Goal: Navigation & Orientation: Locate item on page

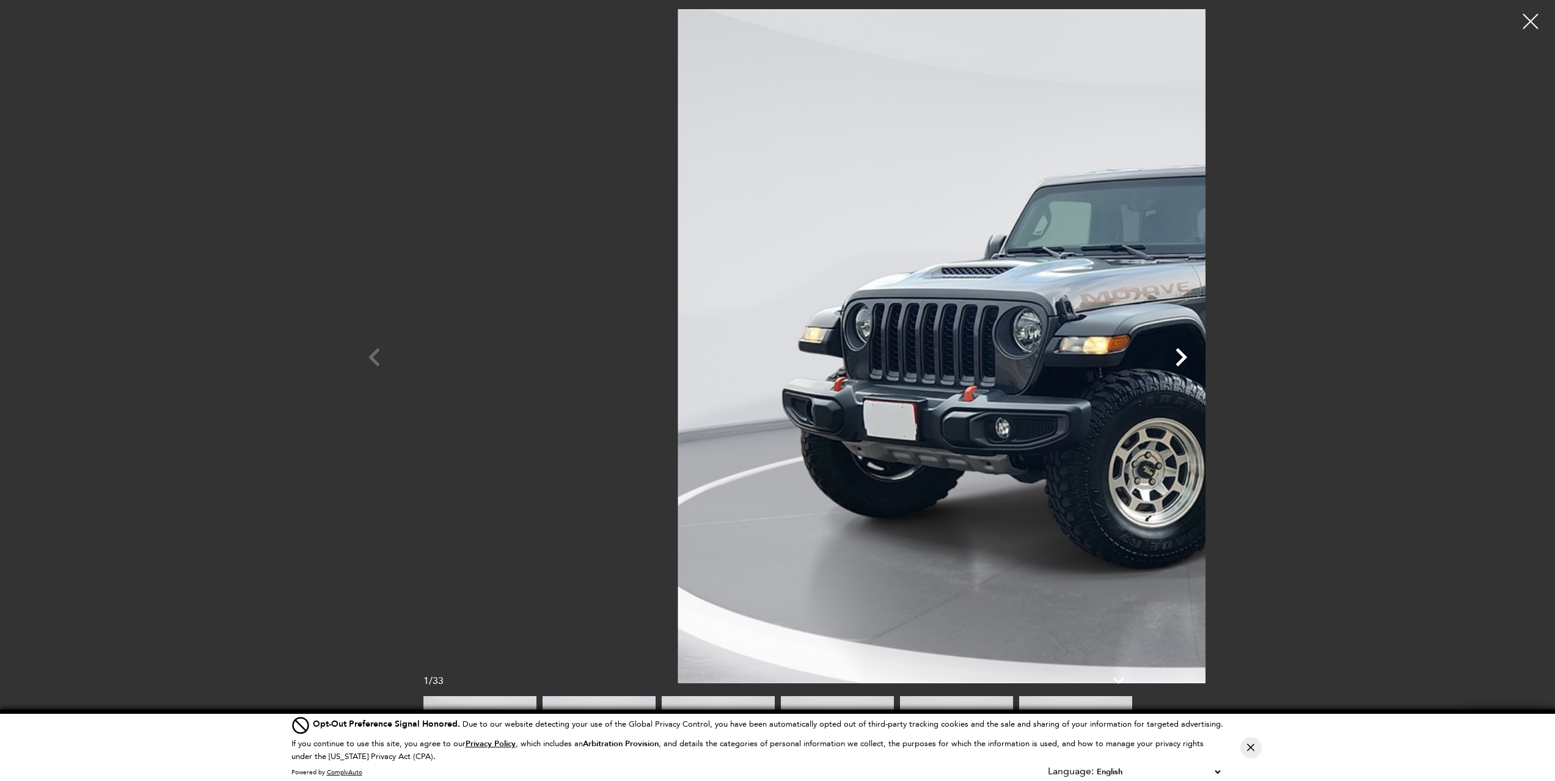
click at [1199, 359] on icon "Next" at bounding box center [1181, 357] width 37 height 37
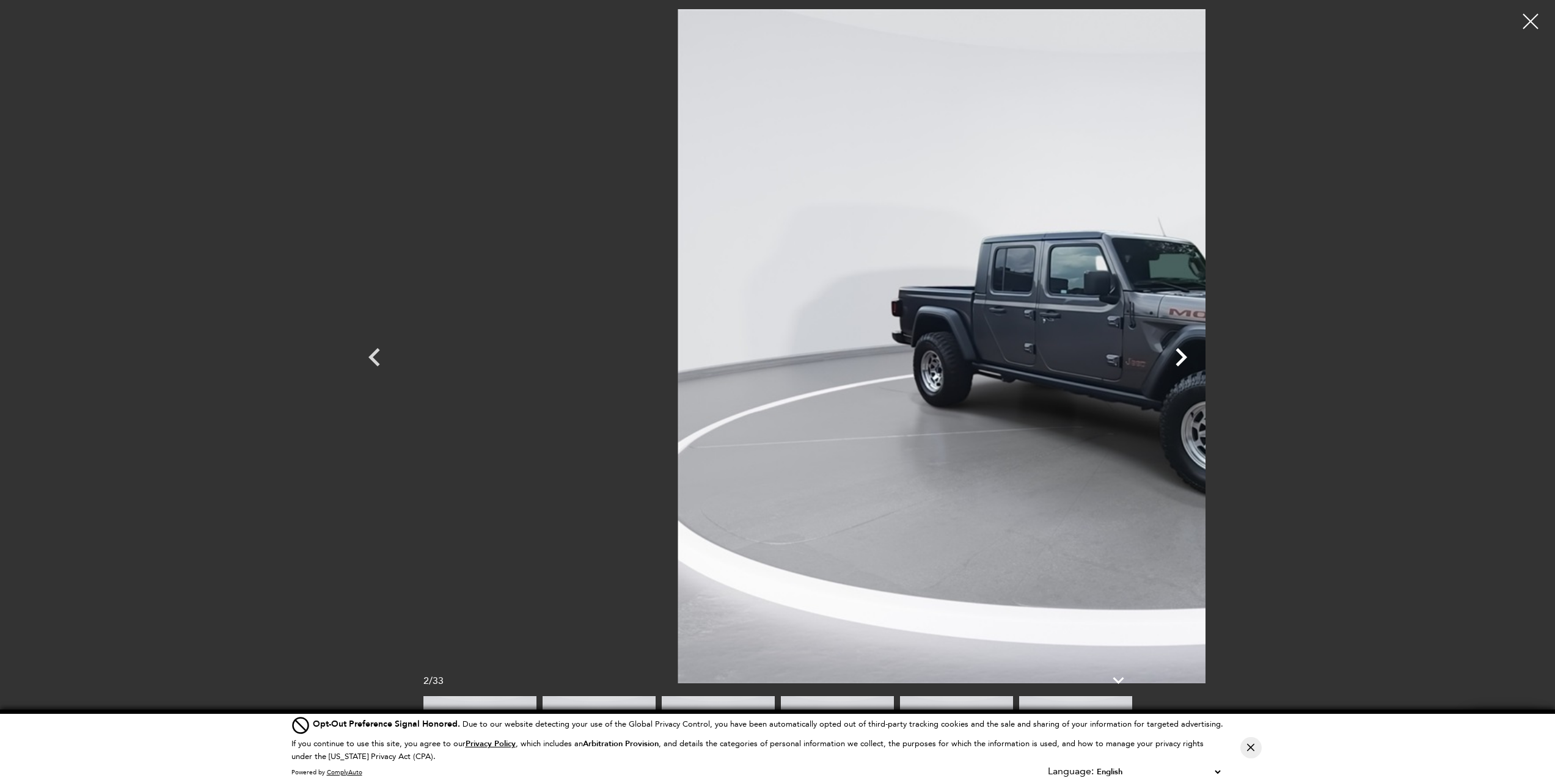
click at [1199, 359] on icon "Next" at bounding box center [1181, 357] width 37 height 37
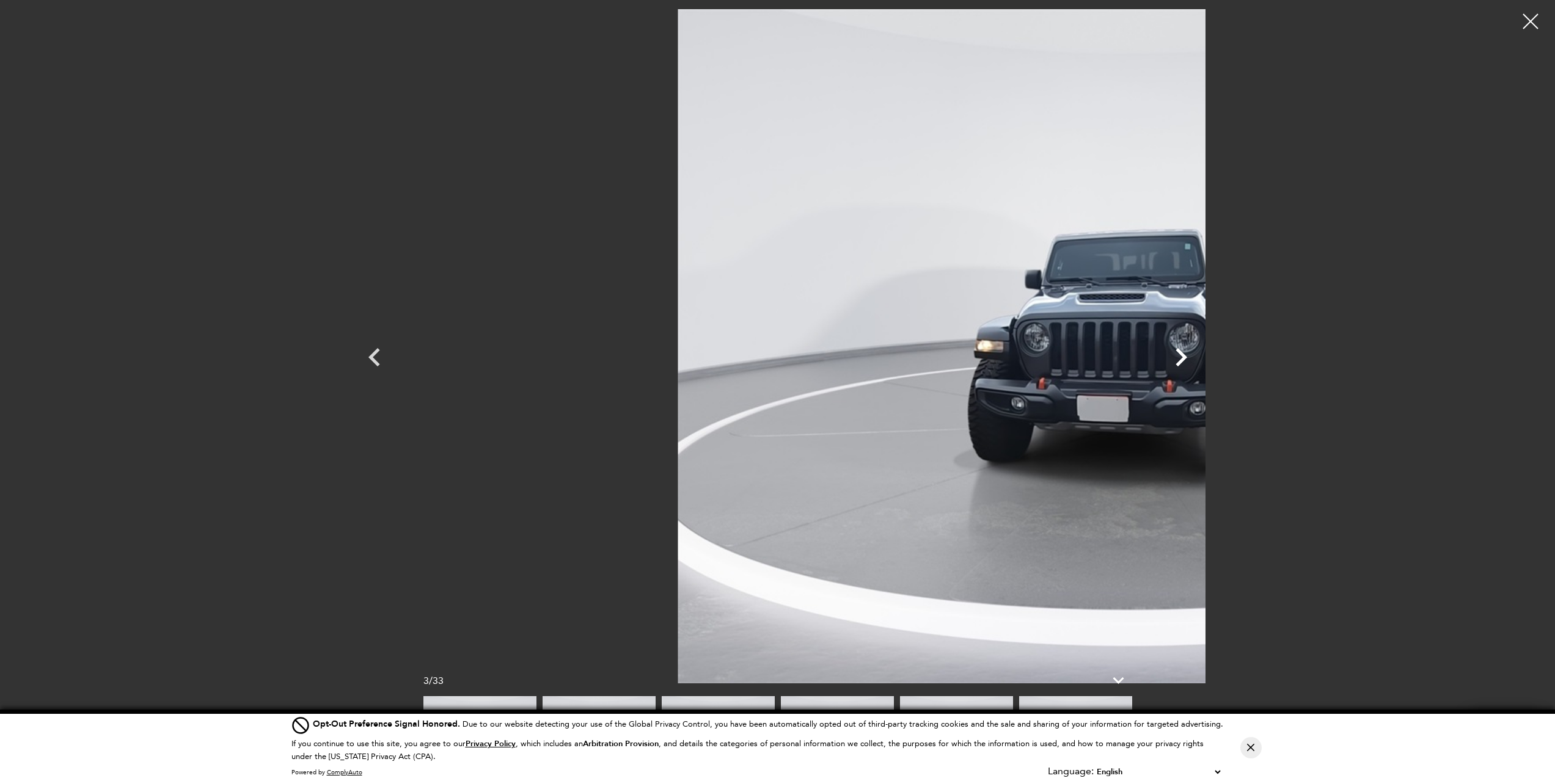
click at [1199, 359] on icon "Next" at bounding box center [1181, 357] width 37 height 37
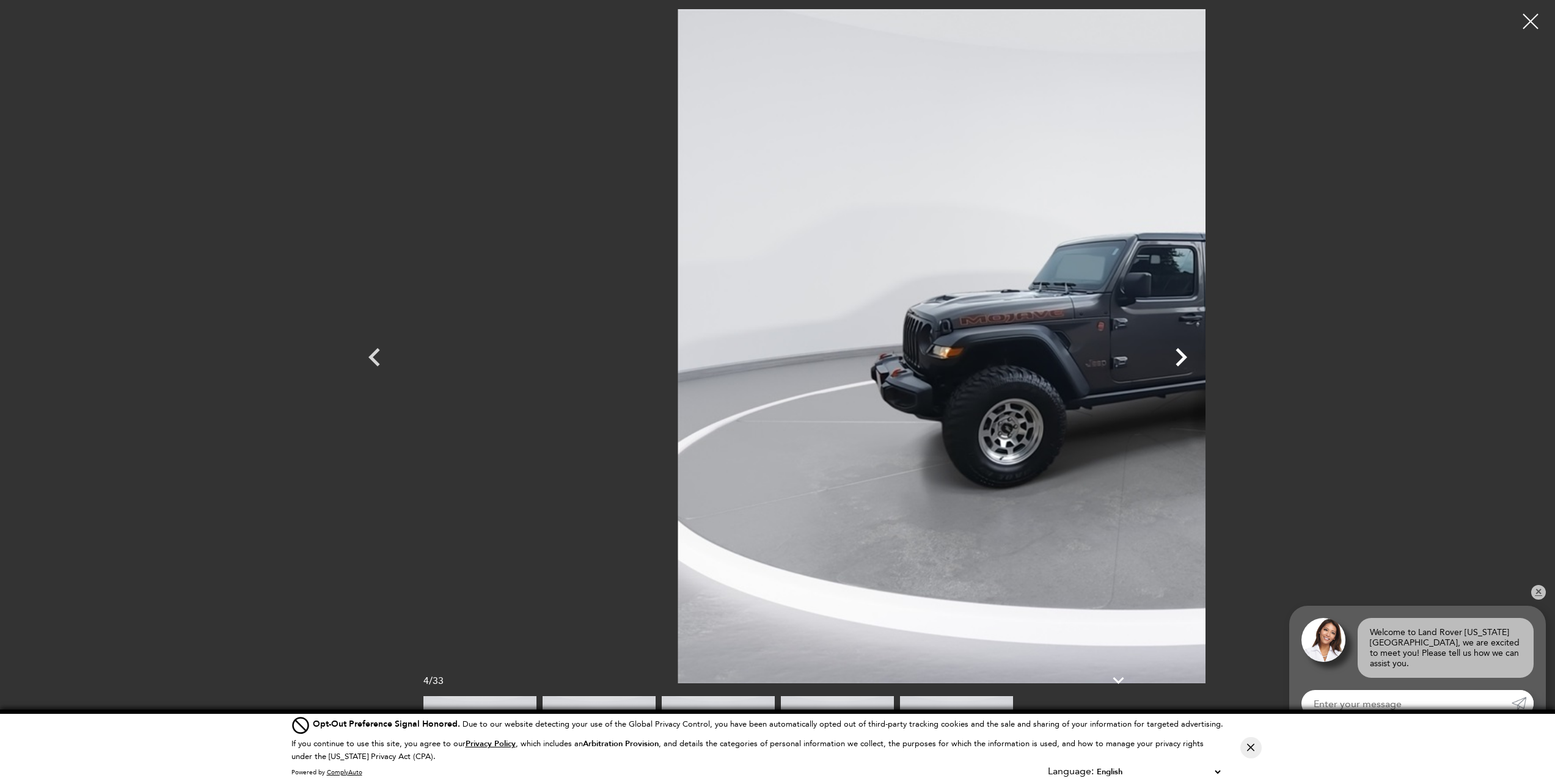
click at [1199, 359] on icon "Next" at bounding box center [1181, 357] width 37 height 37
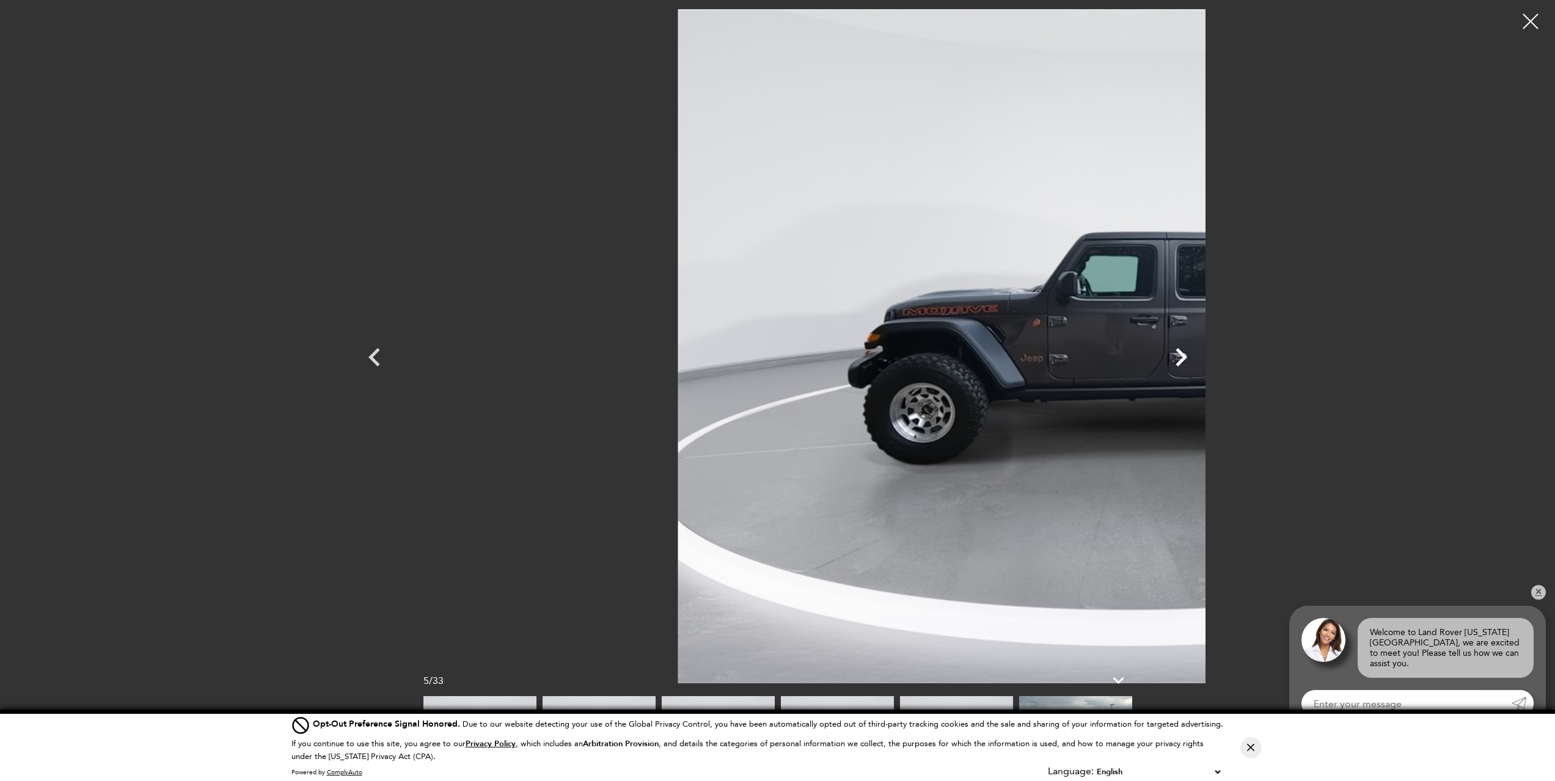
click at [1199, 359] on icon "Next" at bounding box center [1181, 357] width 37 height 37
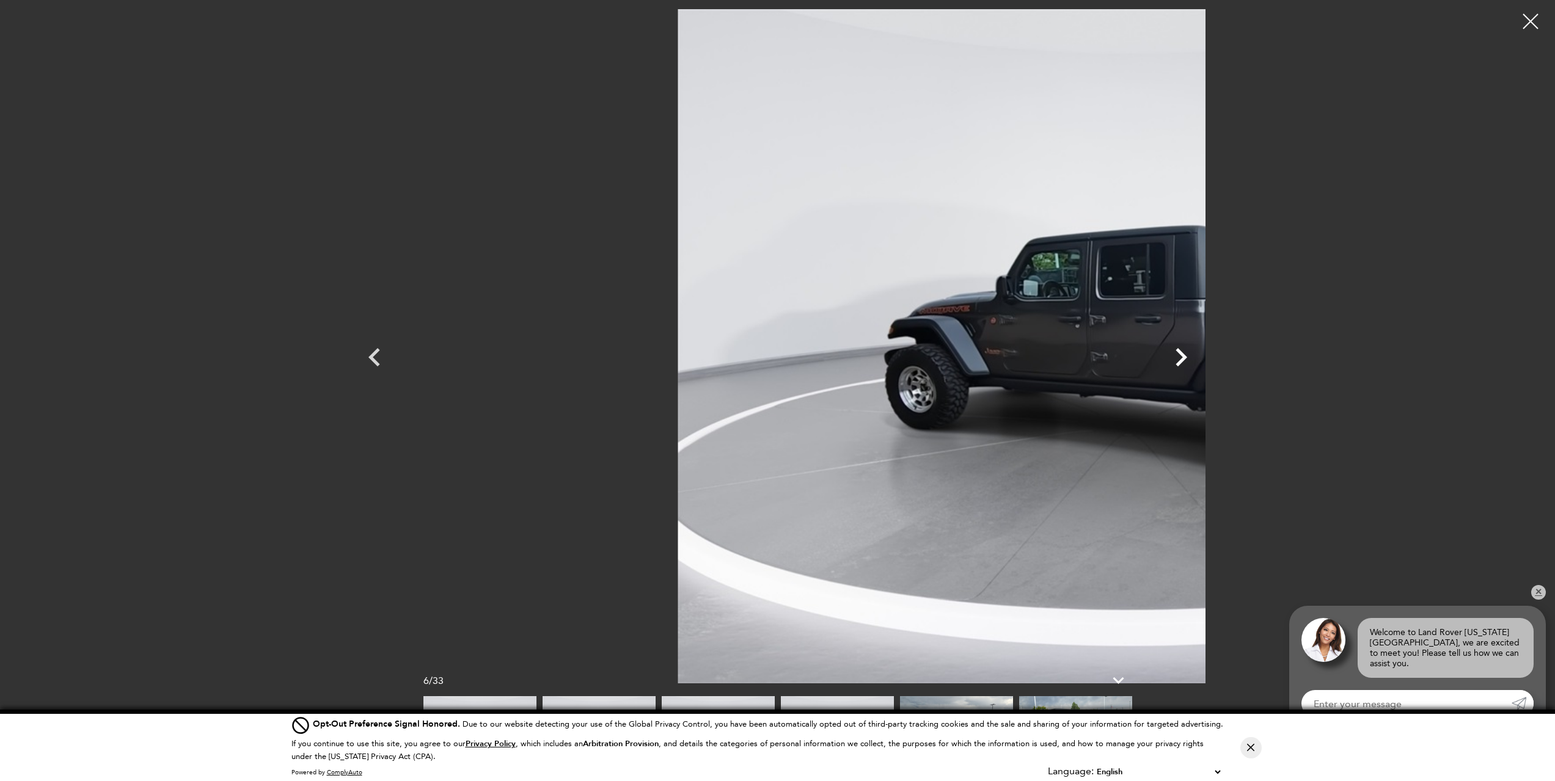
click at [1199, 359] on icon "Next" at bounding box center [1181, 357] width 37 height 37
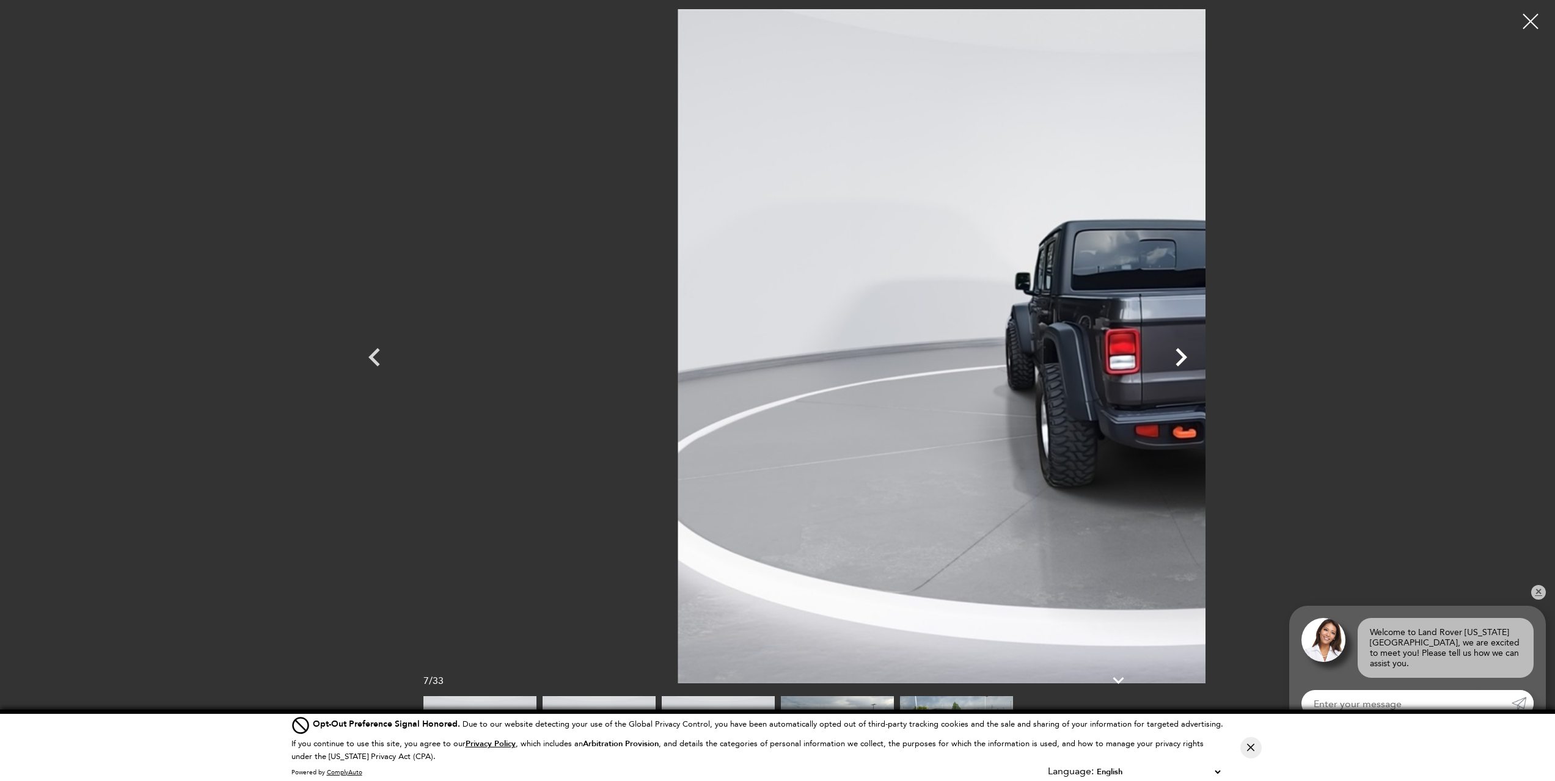
click at [1199, 359] on icon "Next" at bounding box center [1181, 357] width 37 height 37
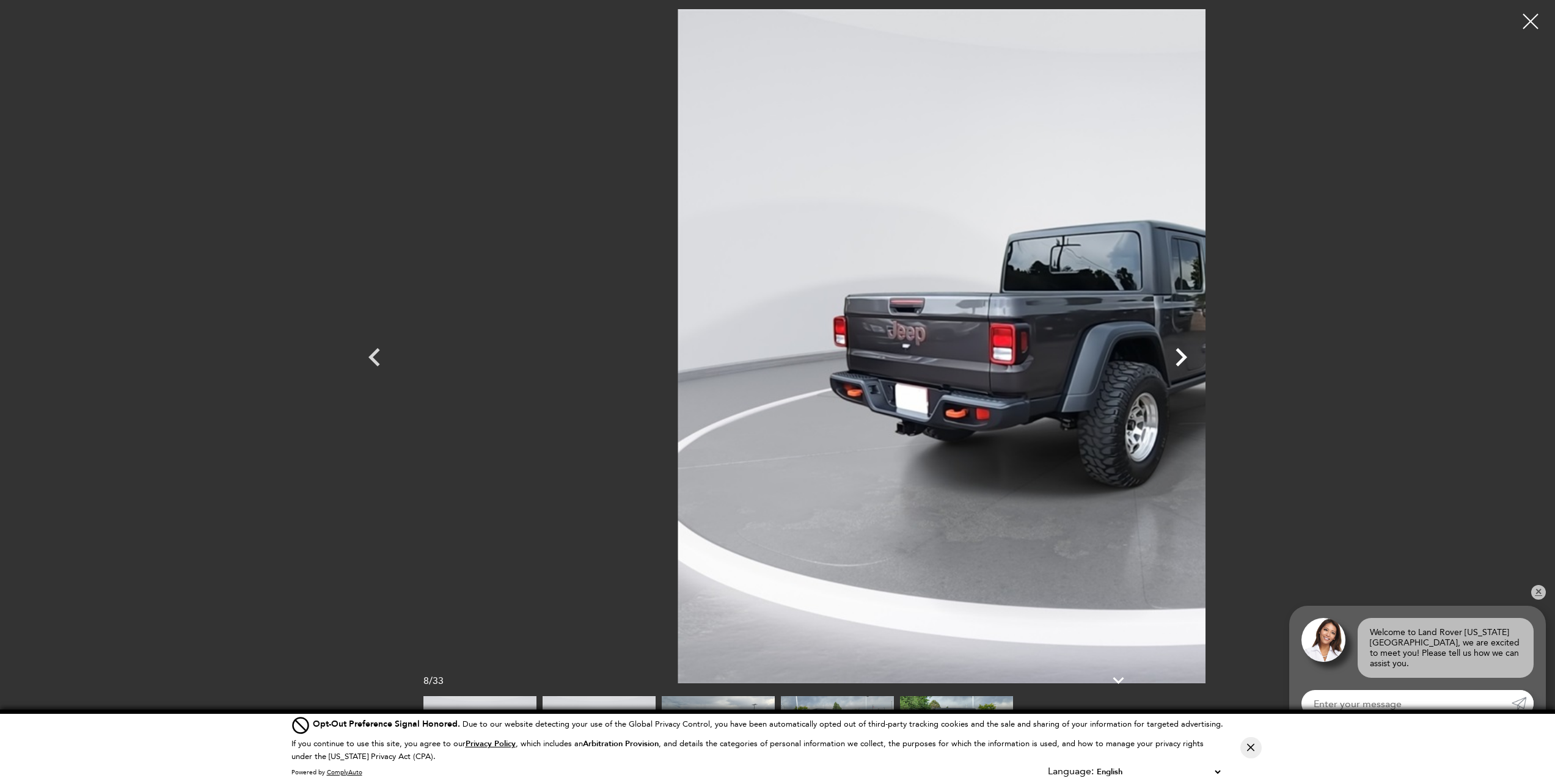
click at [1199, 359] on icon "Next" at bounding box center [1181, 357] width 37 height 37
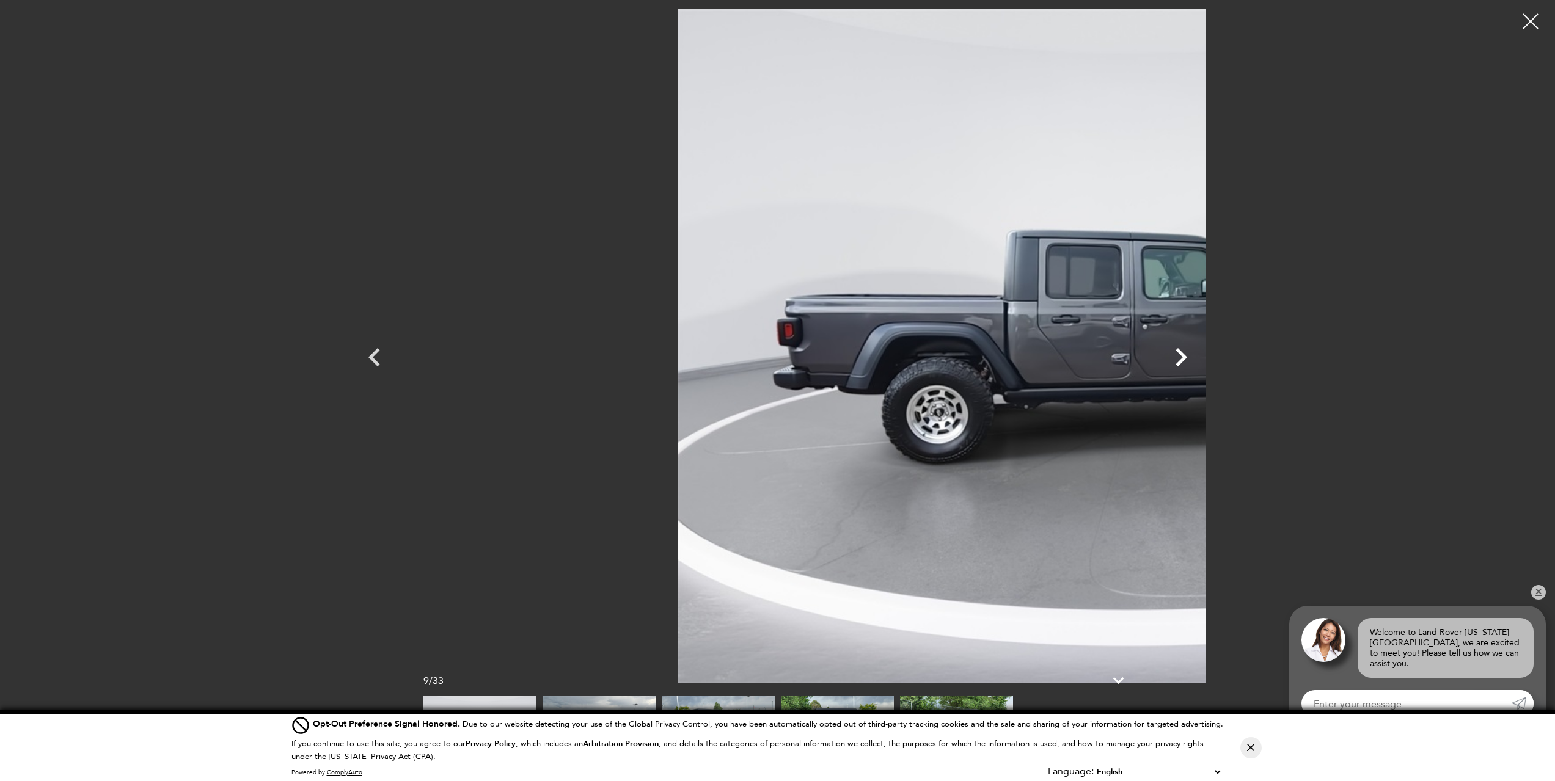
click at [1199, 359] on icon "Next" at bounding box center [1181, 357] width 37 height 37
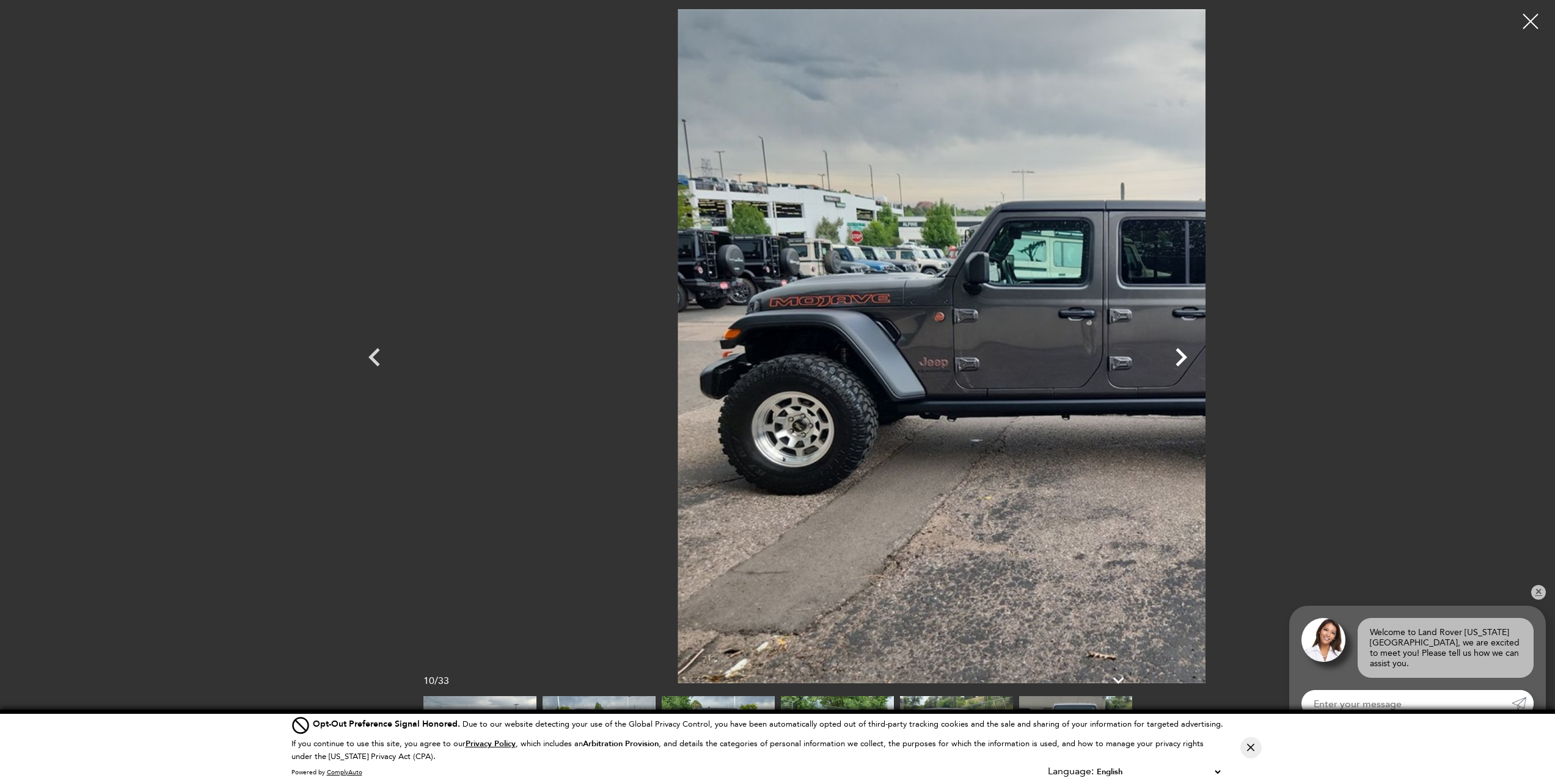
click at [1199, 359] on icon "Next" at bounding box center [1181, 357] width 37 height 37
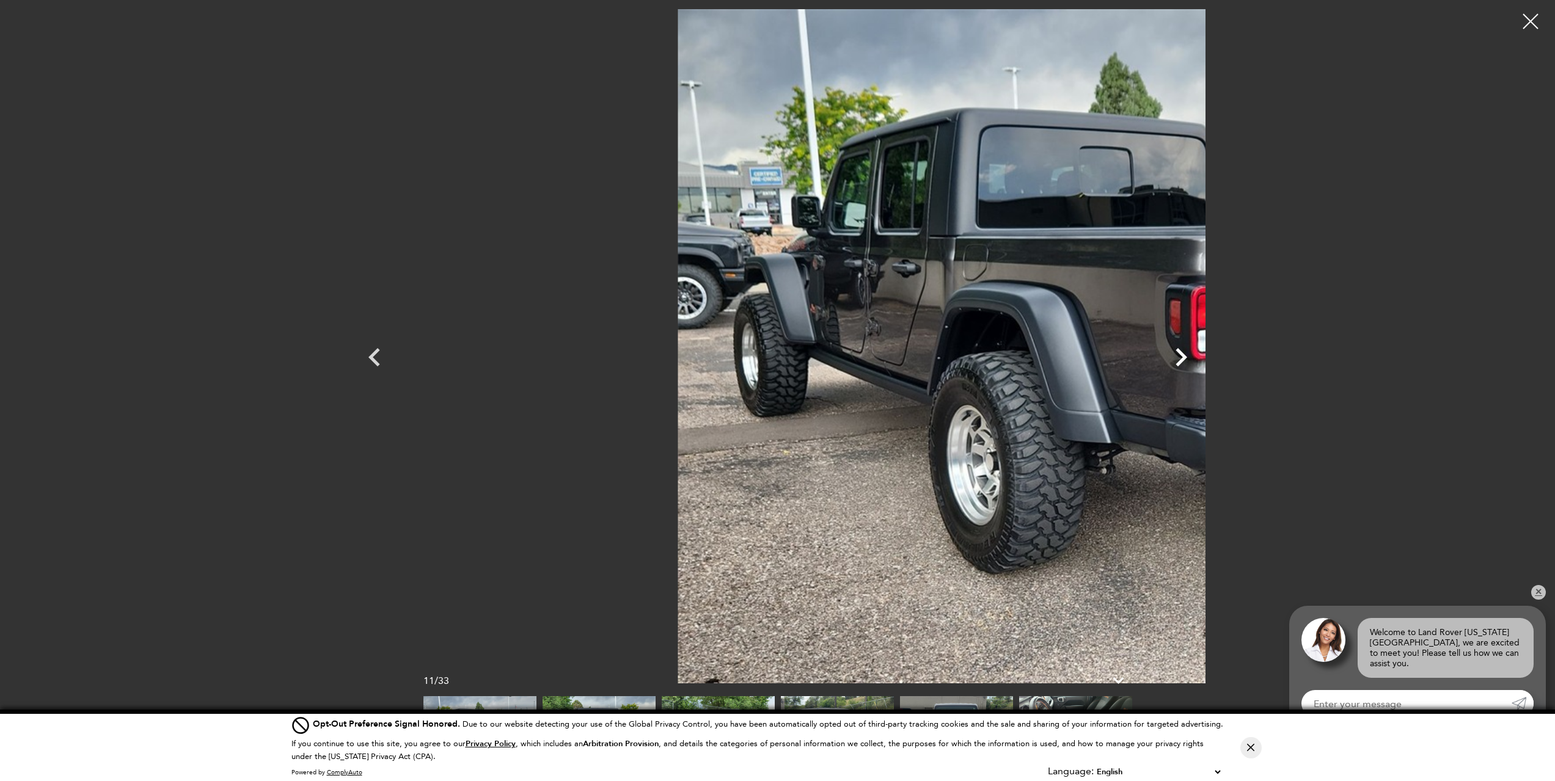
click at [1199, 359] on icon "Next" at bounding box center [1181, 357] width 37 height 37
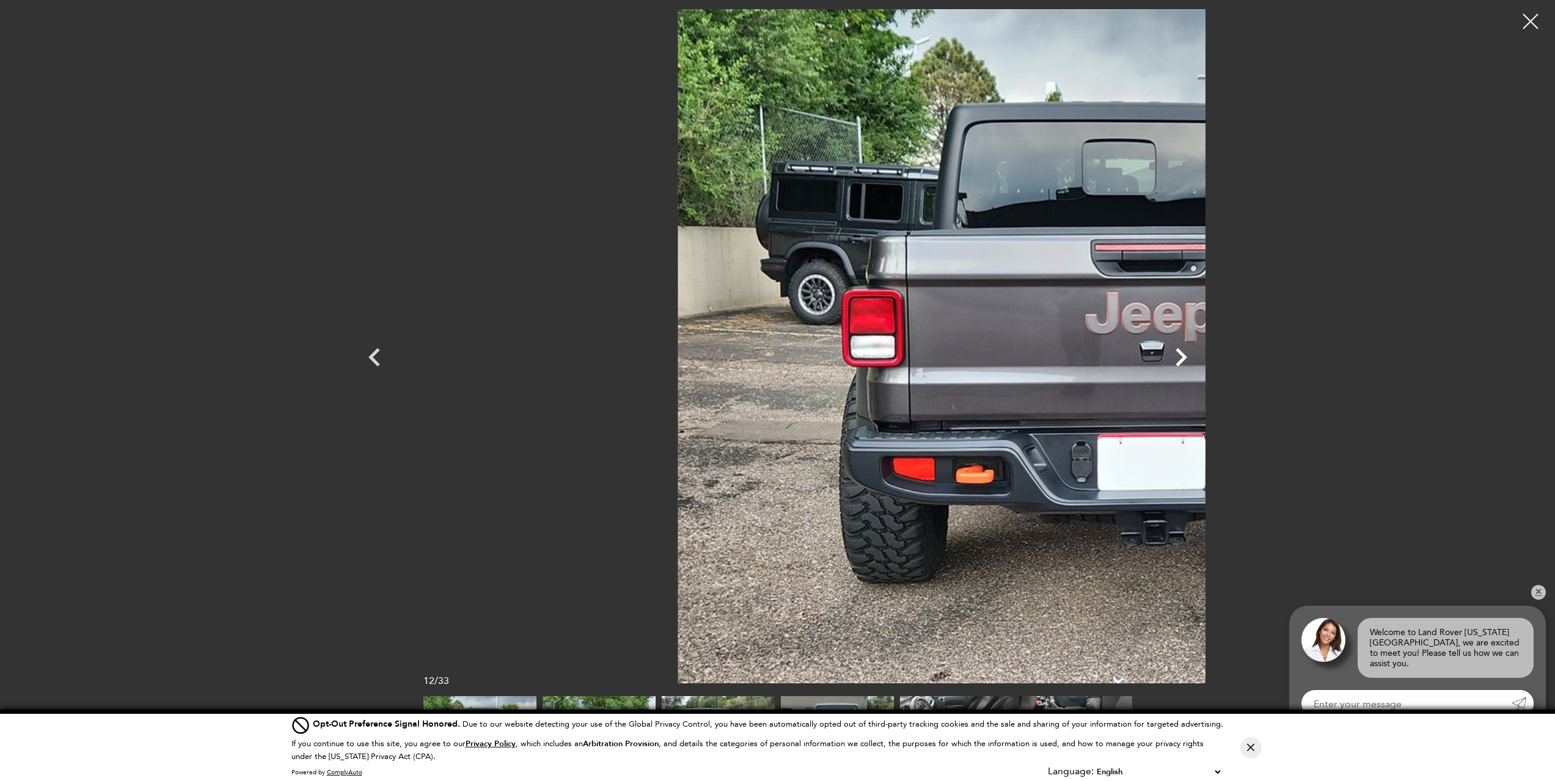
click at [1199, 359] on icon "Next" at bounding box center [1181, 357] width 37 height 37
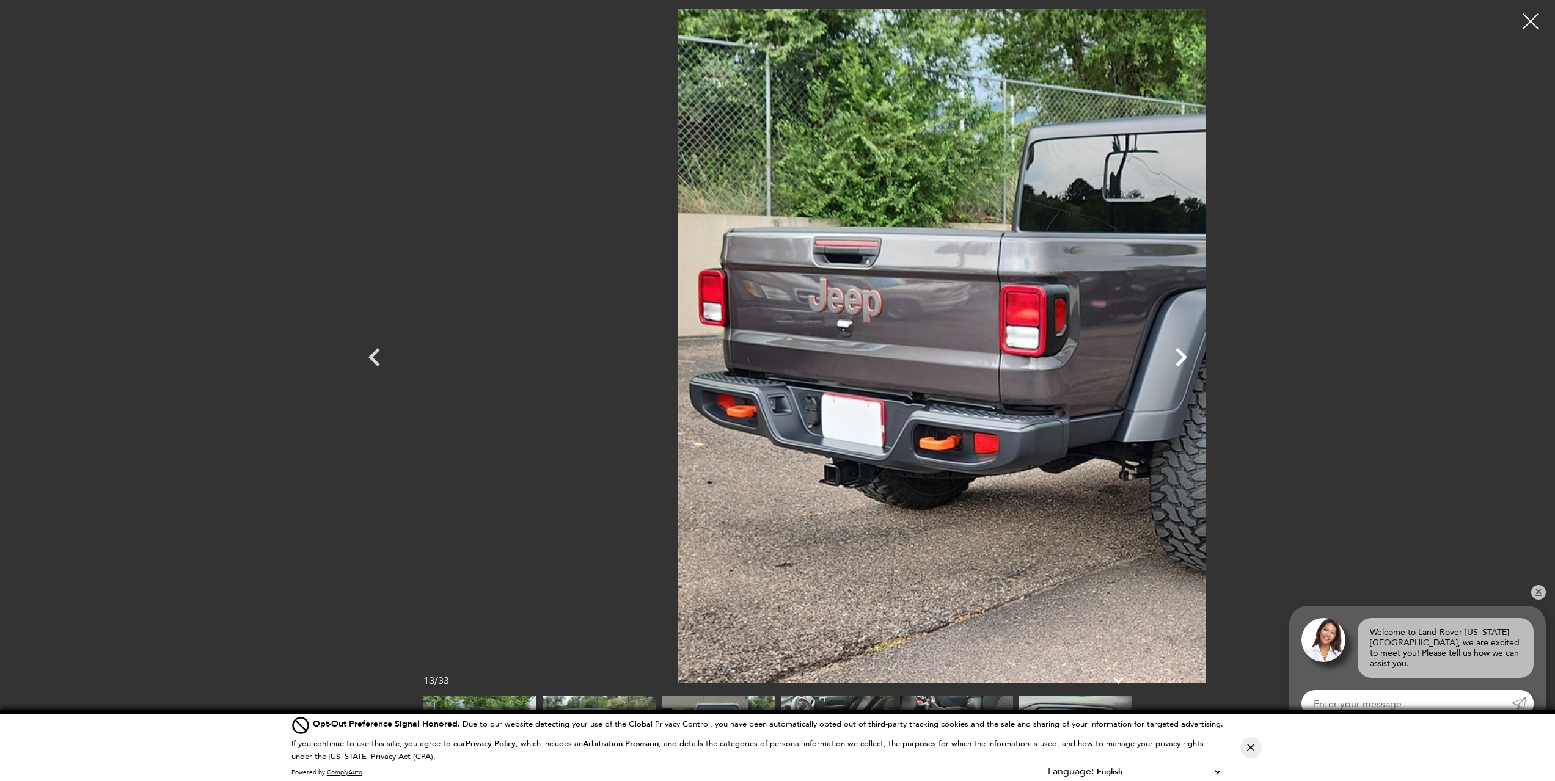
click at [1199, 359] on icon "Next" at bounding box center [1181, 357] width 37 height 37
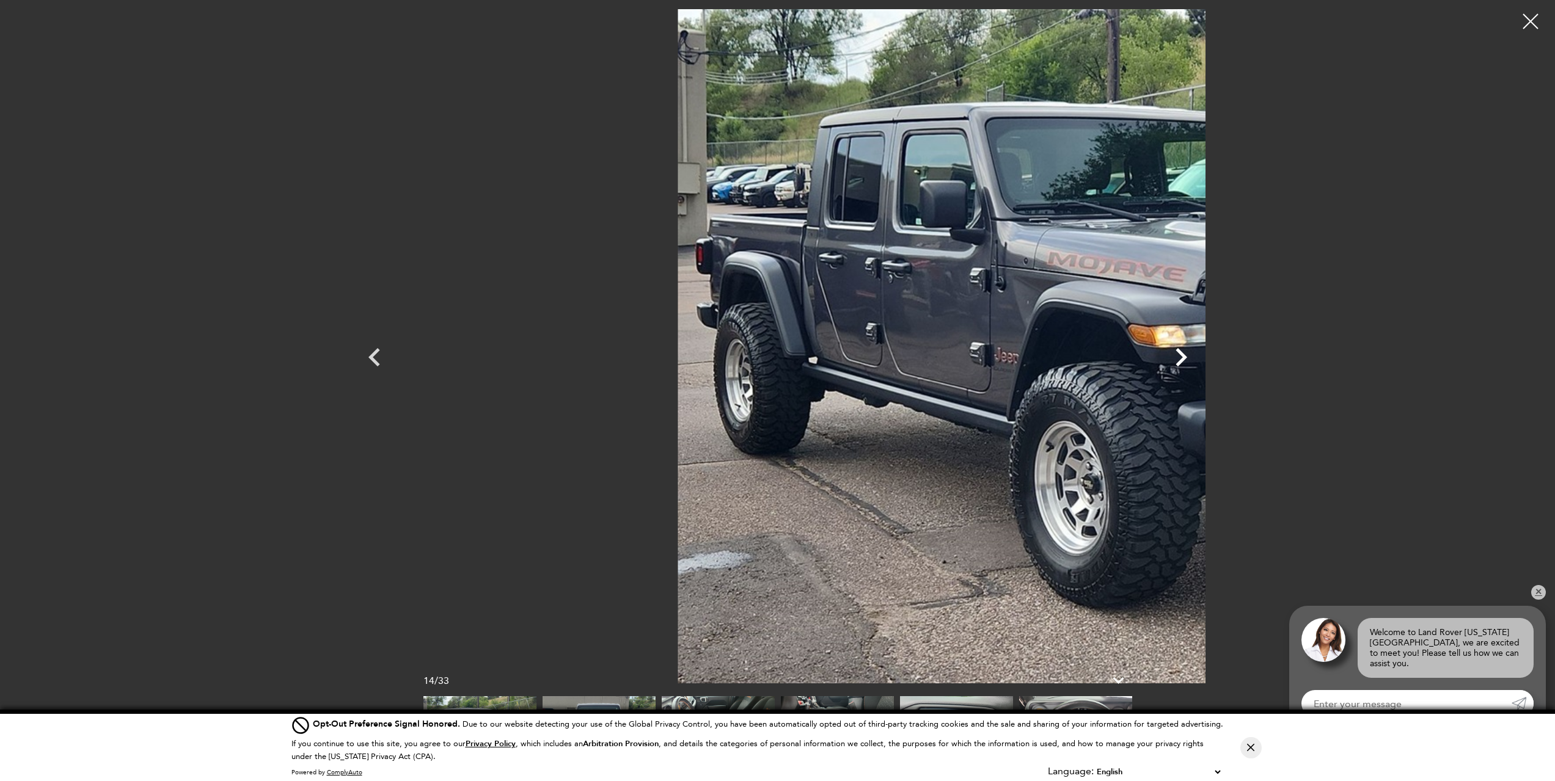
click at [1199, 359] on icon "Next" at bounding box center [1181, 357] width 37 height 37
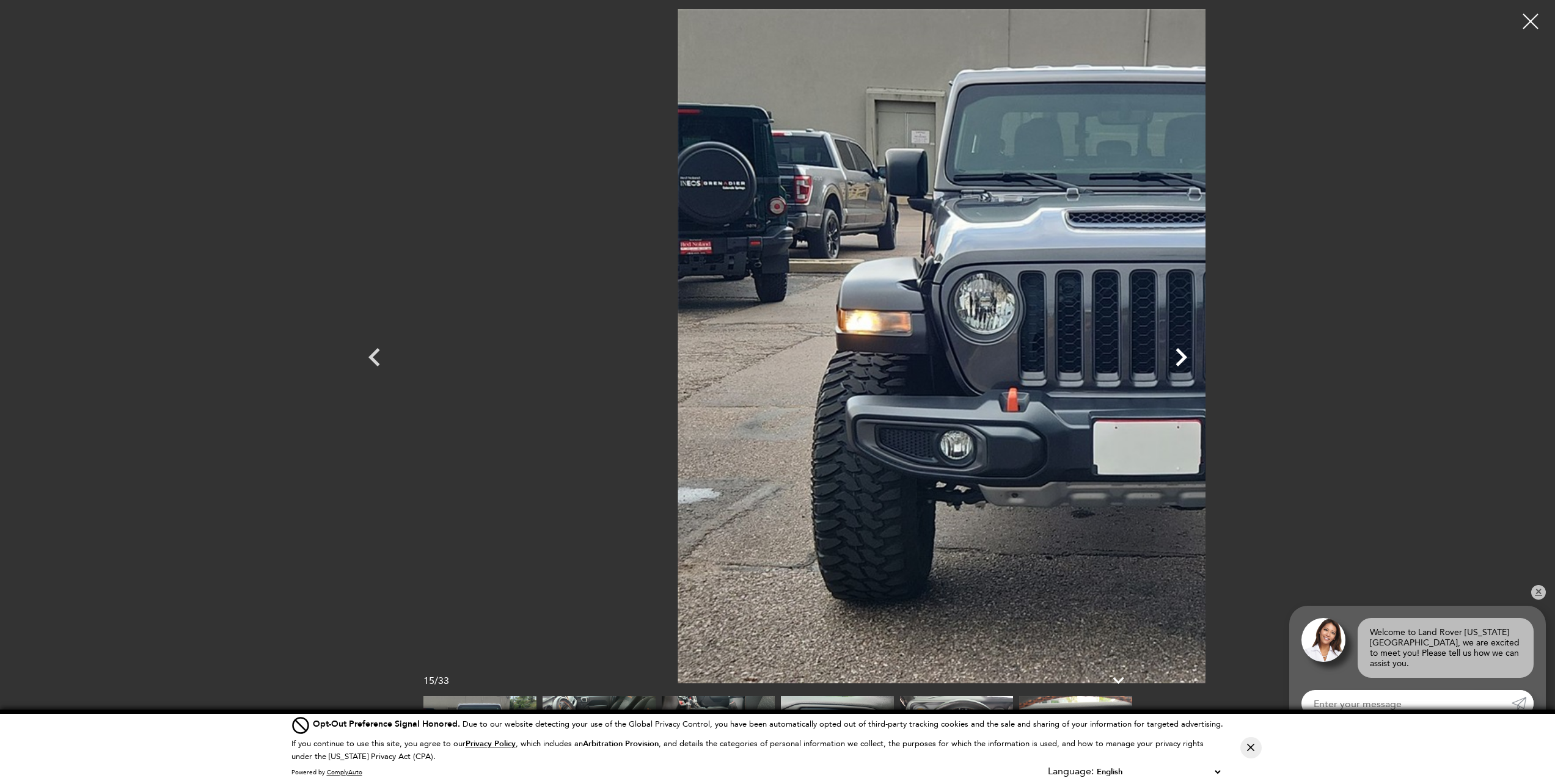
click at [1199, 359] on icon "Next" at bounding box center [1181, 357] width 37 height 37
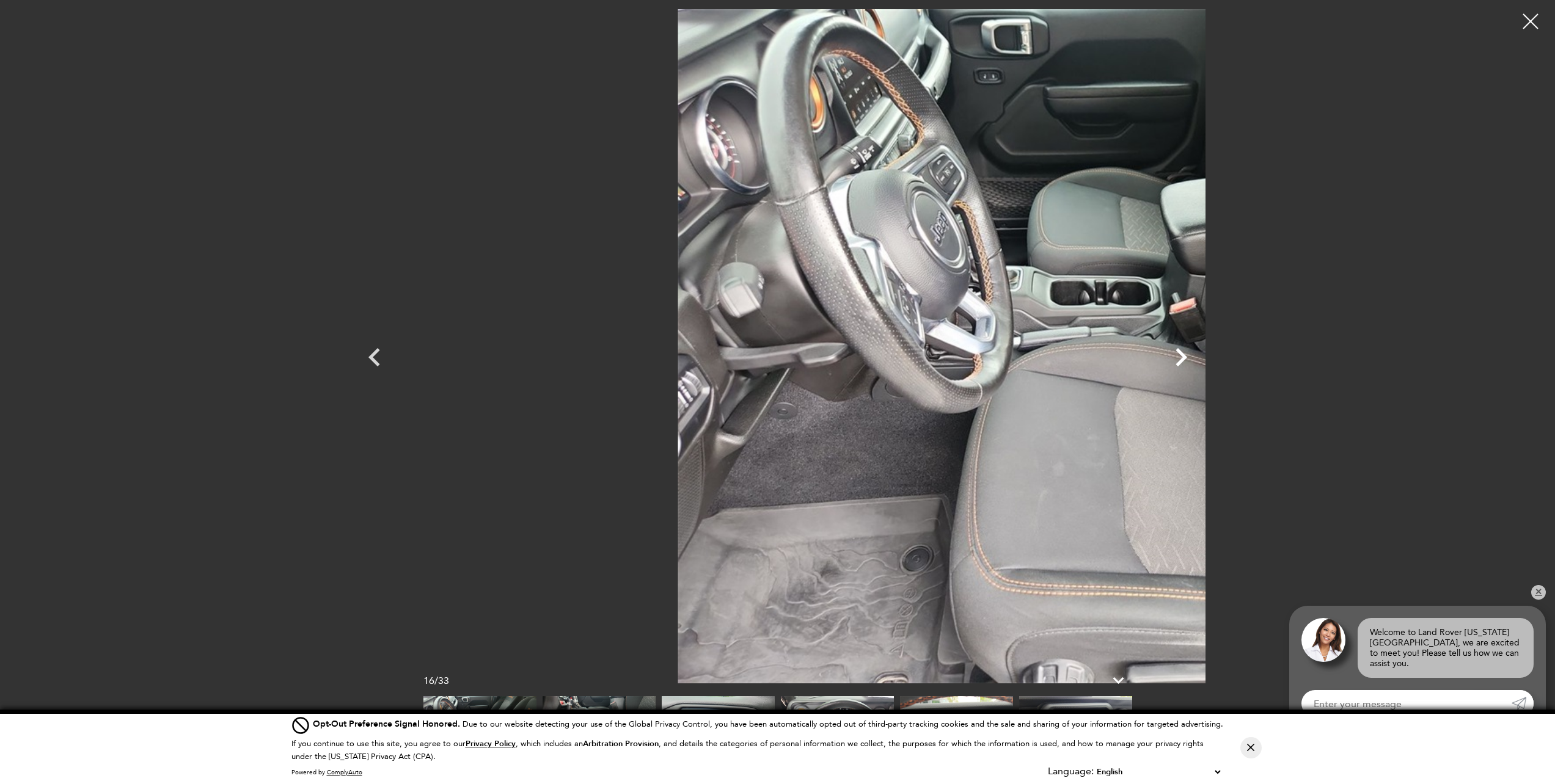
click at [1199, 359] on icon "Next" at bounding box center [1181, 357] width 37 height 37
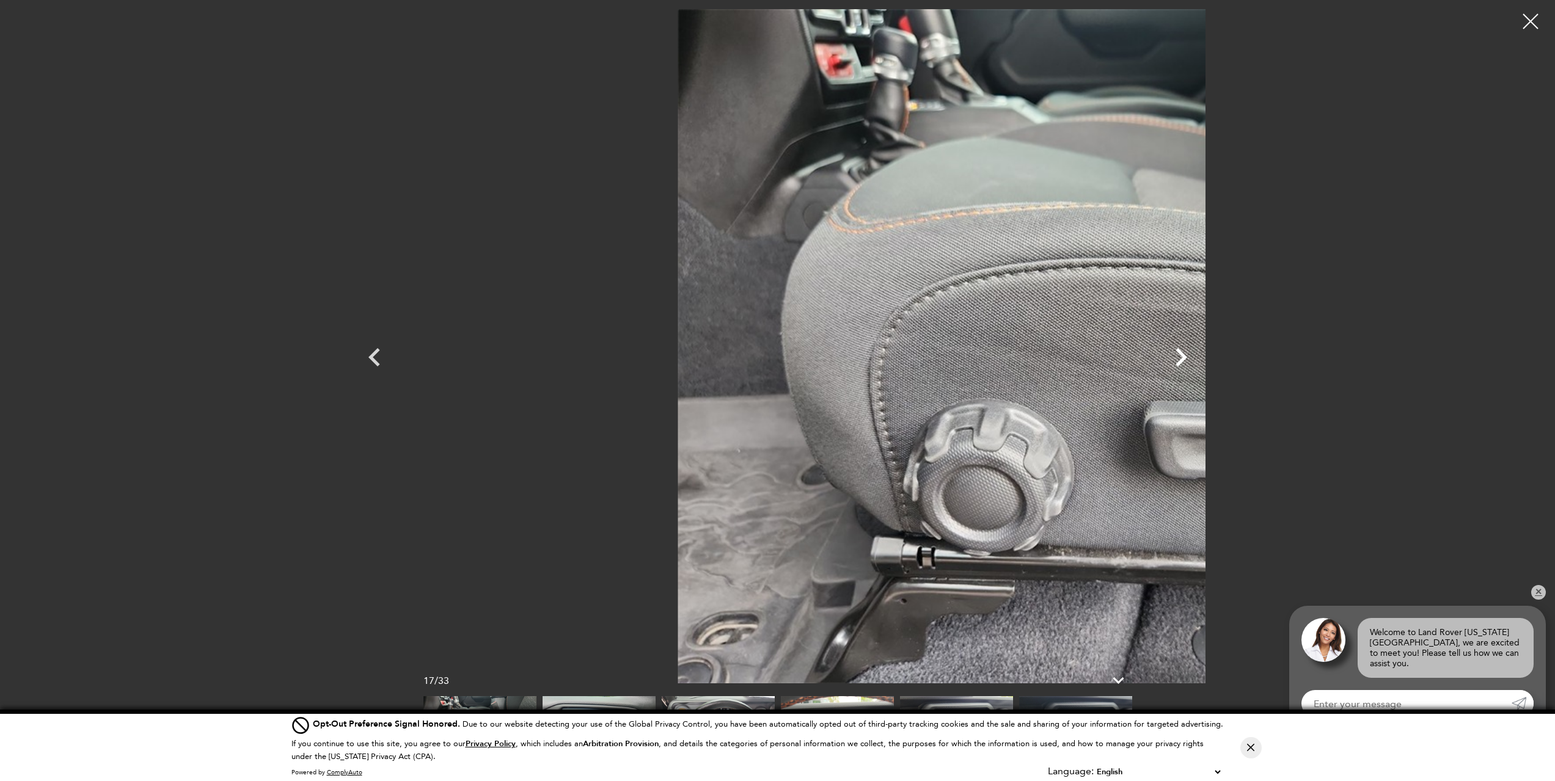
click at [1199, 359] on icon "Next" at bounding box center [1181, 357] width 37 height 37
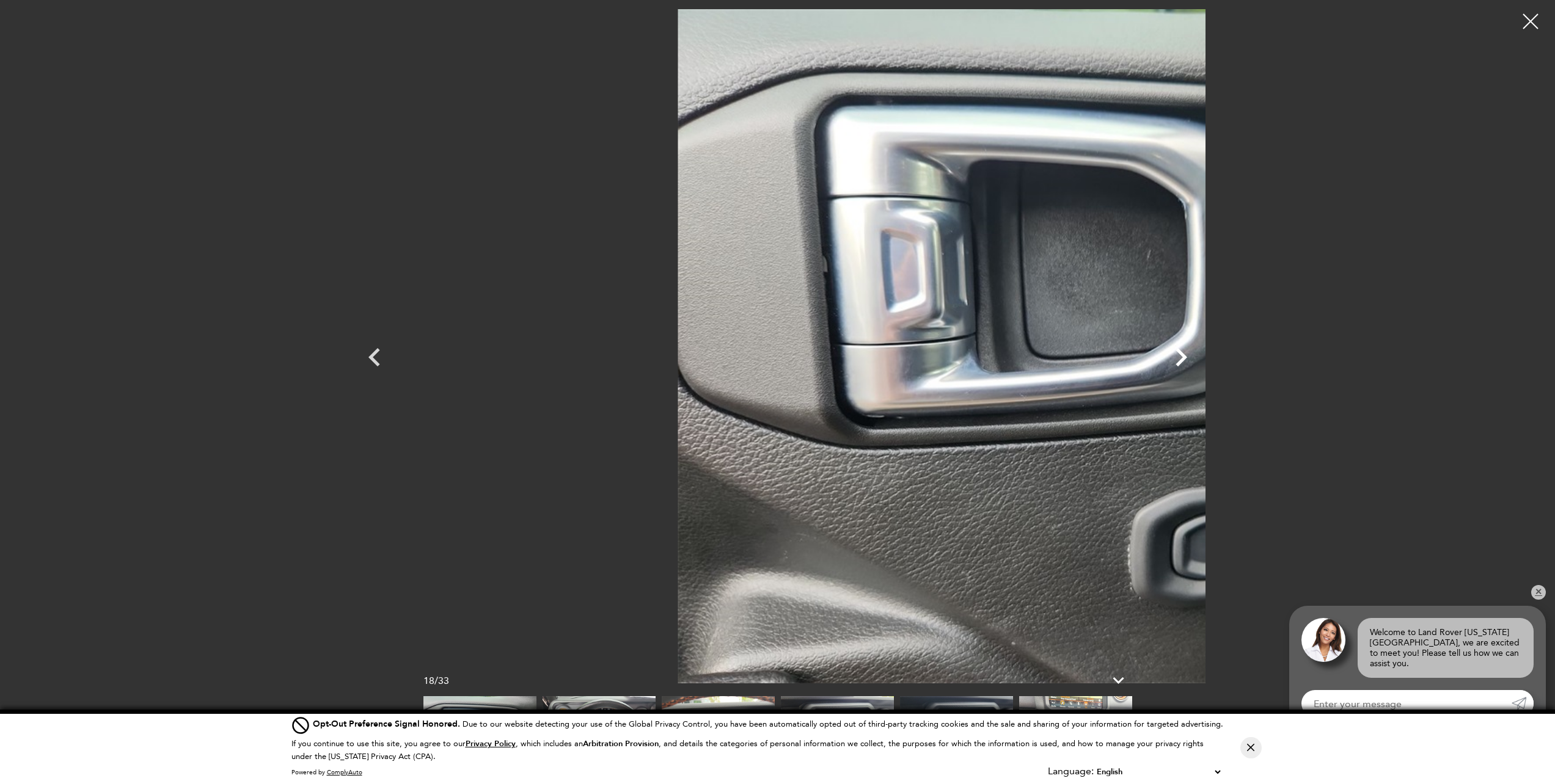
click at [1199, 359] on icon "Next" at bounding box center [1181, 357] width 37 height 37
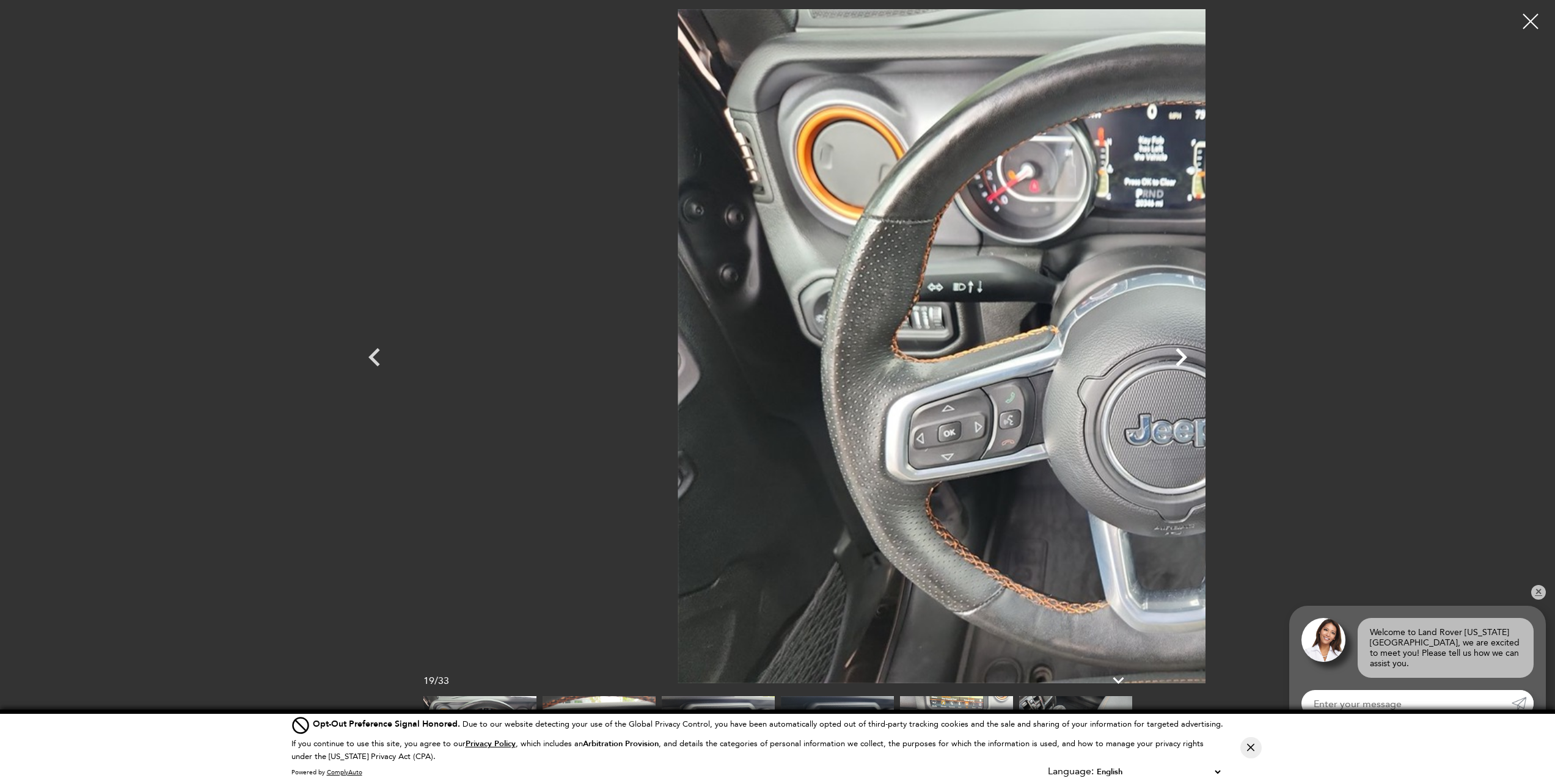
click at [1199, 359] on icon "Next" at bounding box center [1181, 357] width 37 height 37
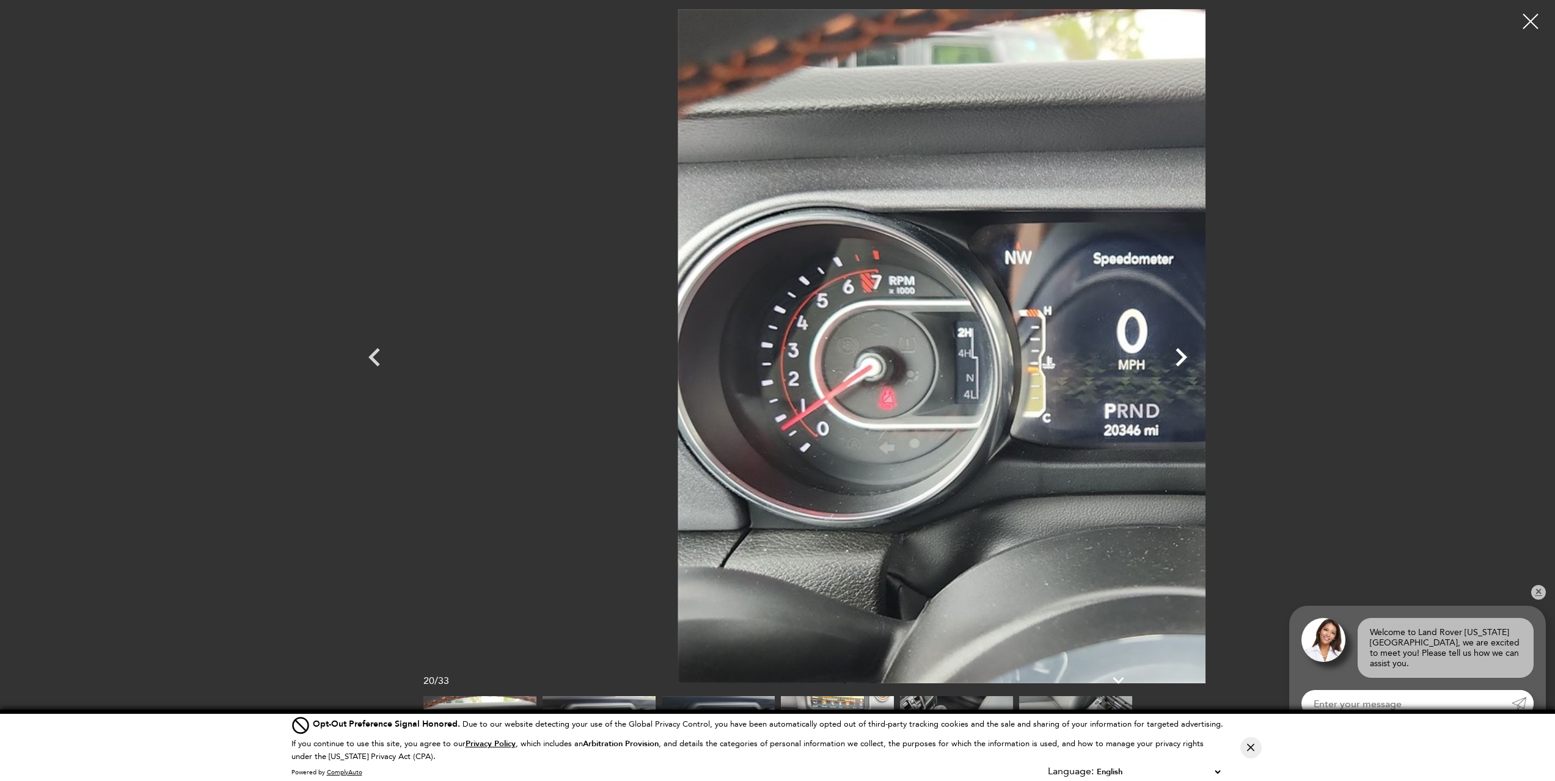
click at [1199, 359] on icon "Next" at bounding box center [1181, 357] width 37 height 37
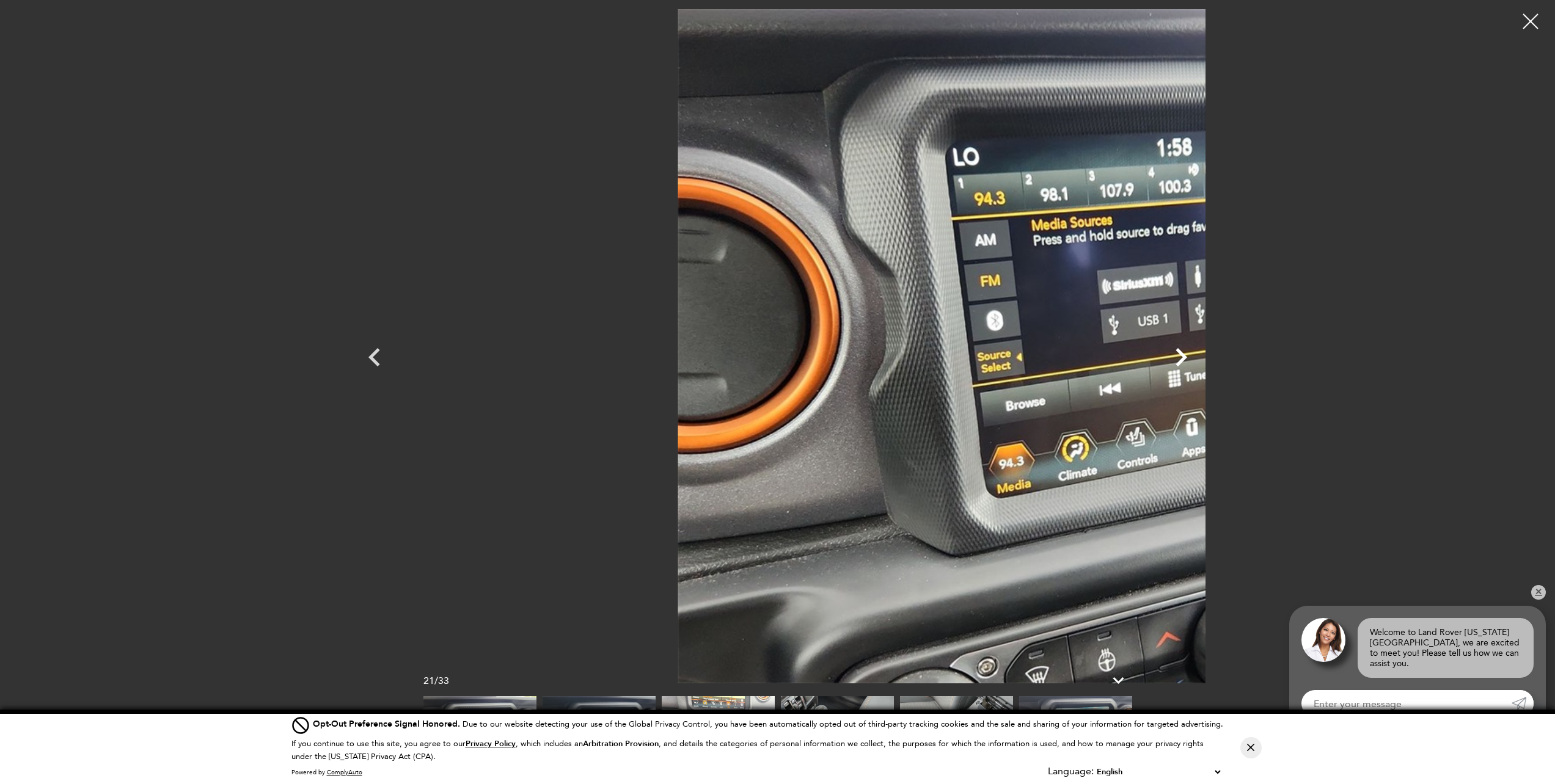
click at [1199, 359] on icon "Next" at bounding box center [1181, 357] width 37 height 37
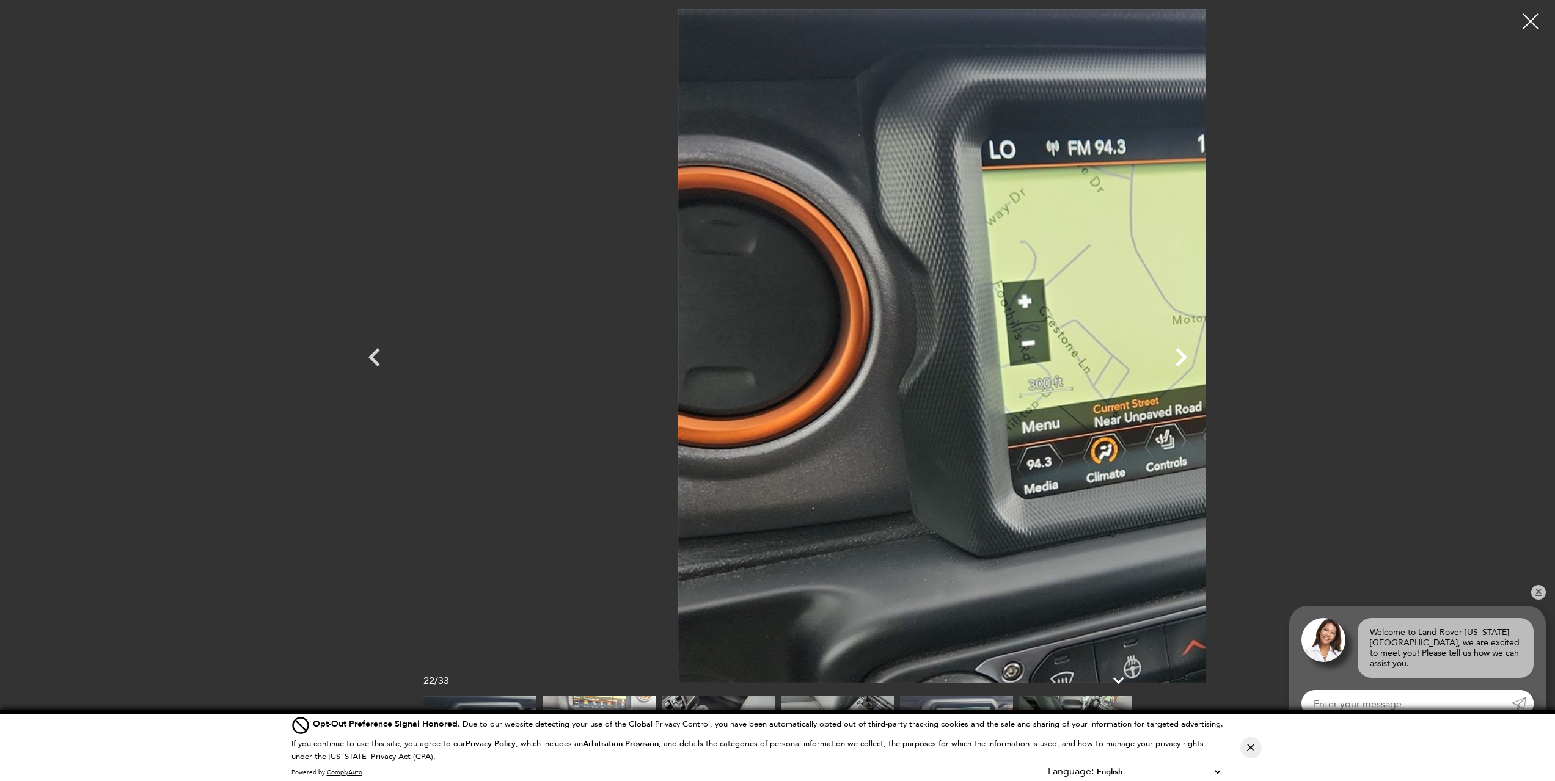
click at [1199, 359] on icon "Next" at bounding box center [1181, 357] width 37 height 37
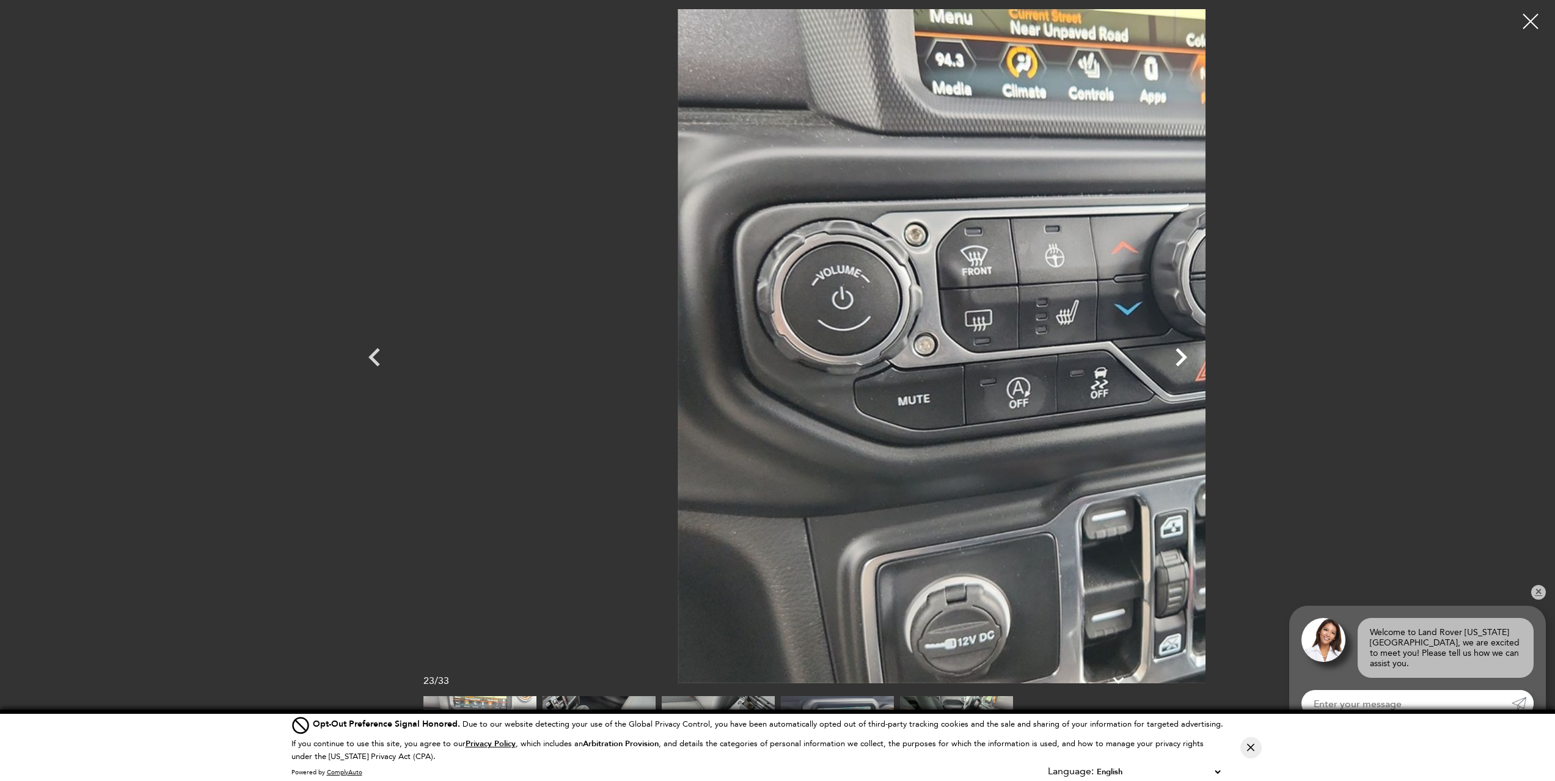
click at [1199, 359] on icon "Next" at bounding box center [1181, 357] width 37 height 37
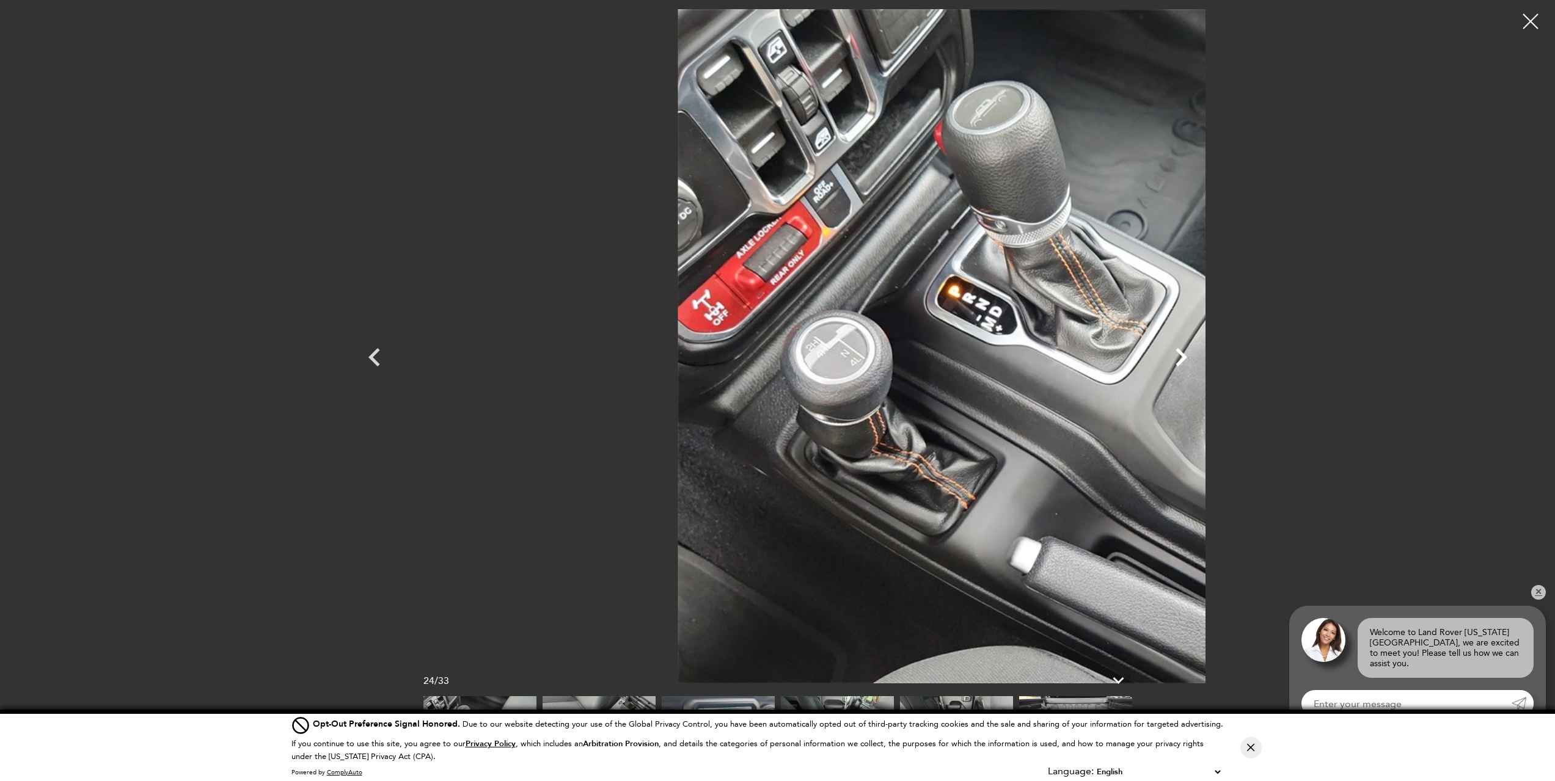
click at [1199, 359] on icon "Next" at bounding box center [1181, 357] width 37 height 37
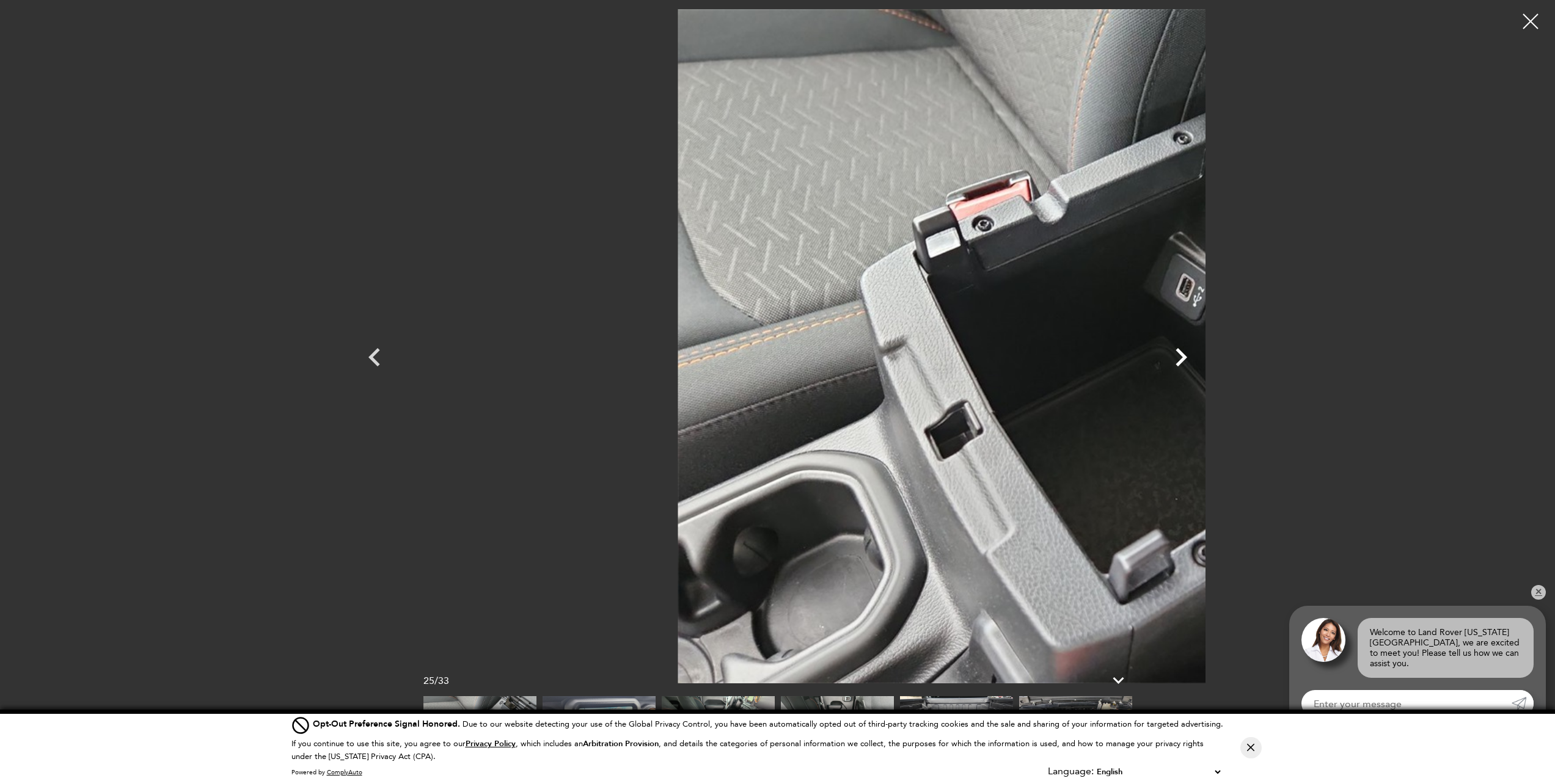
click at [1199, 359] on icon "Next" at bounding box center [1181, 357] width 37 height 37
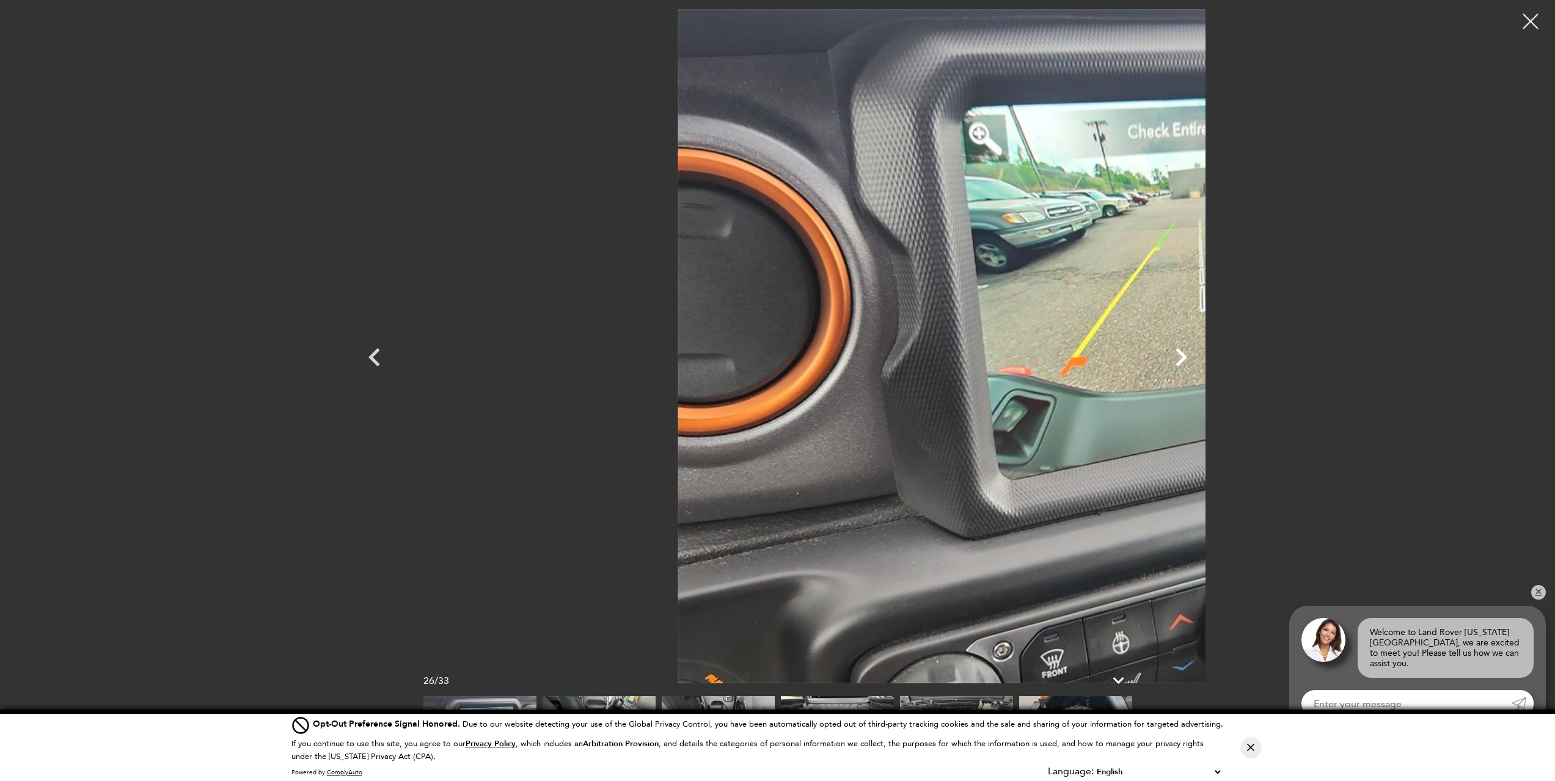
click at [1199, 359] on icon "Next" at bounding box center [1181, 357] width 37 height 37
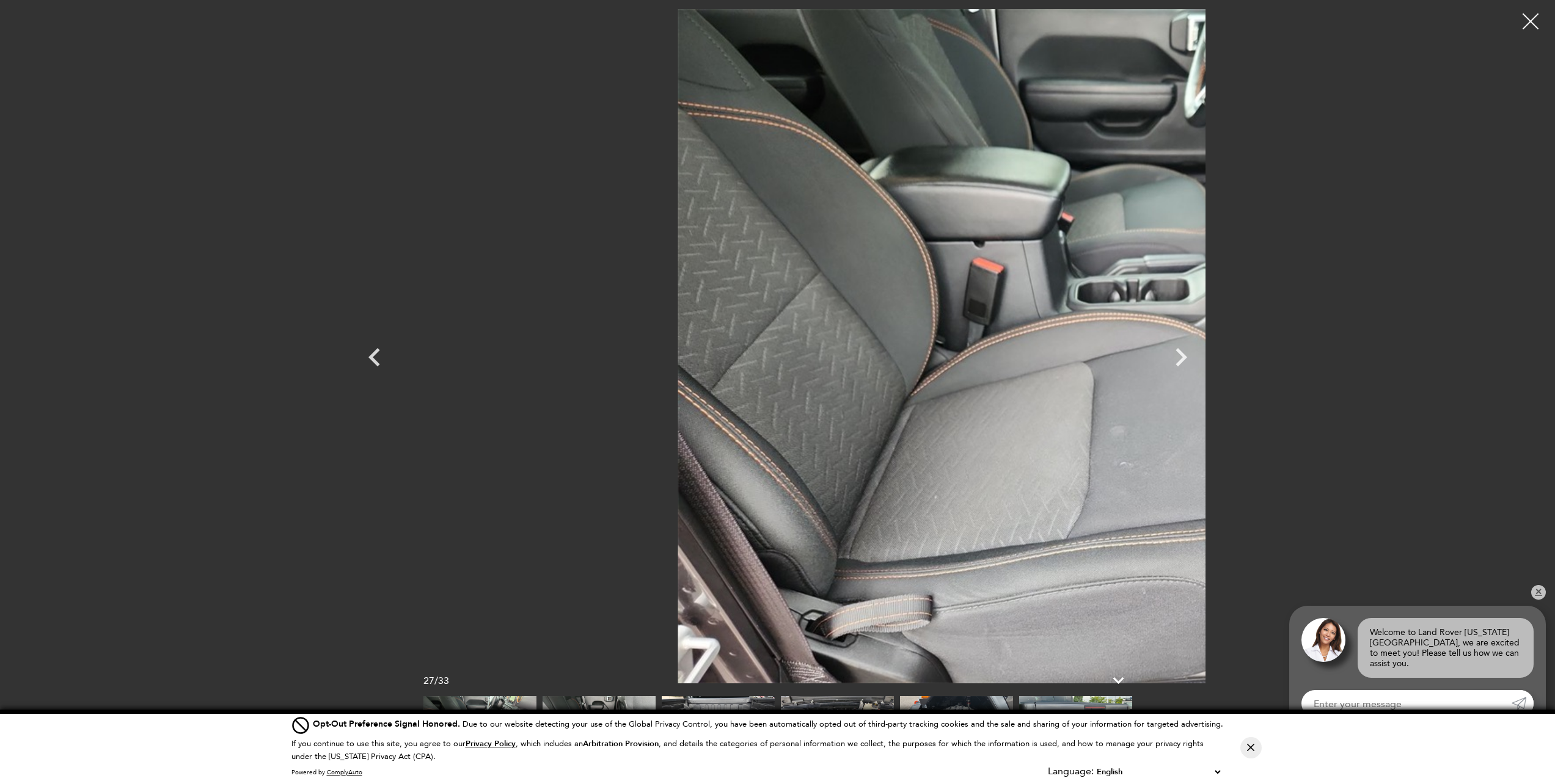
click at [1528, 21] on div at bounding box center [1530, 21] width 32 height 32
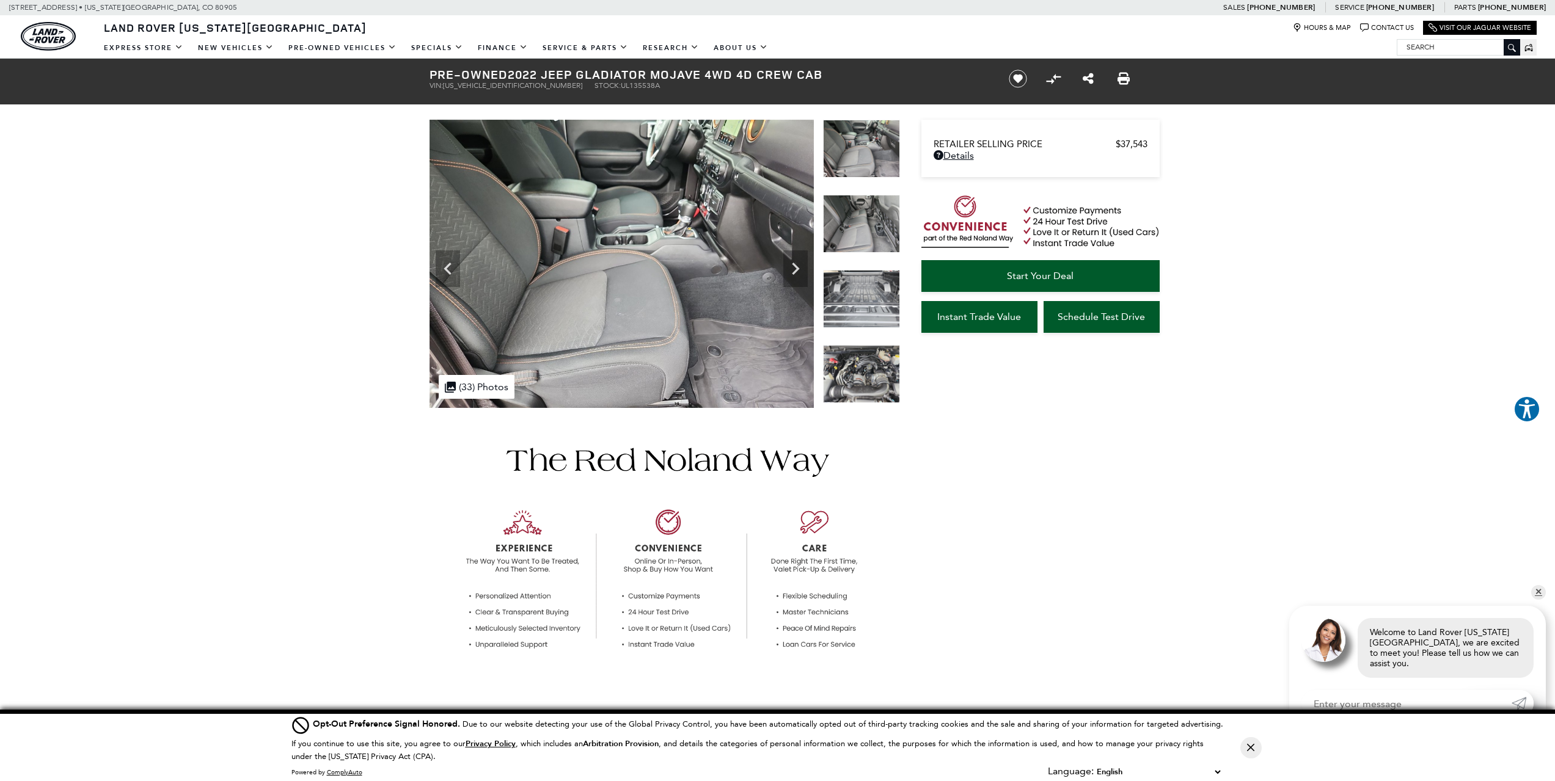
drag, startPoint x: 1368, startPoint y: 333, endPoint x: 1371, endPoint y: 315, distance: 18.6
